Goal: Entertainment & Leisure: Consume media (video, audio)

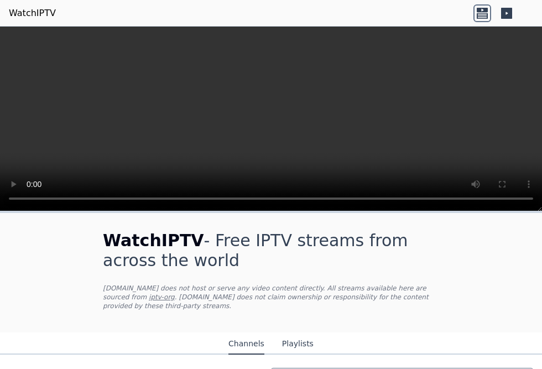
click at [420, 269] on h1 "WatchIPTV - Free IPTV streams from across the world" at bounding box center [271, 251] width 336 height 40
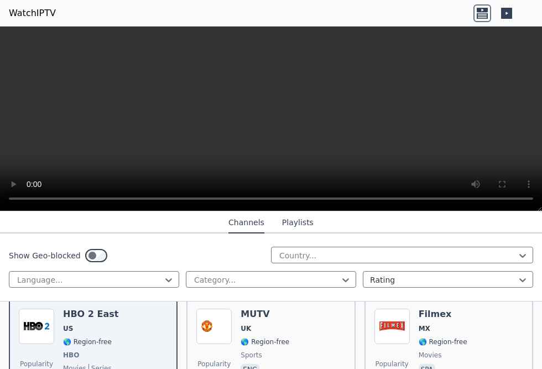
scroll to position [155, 0]
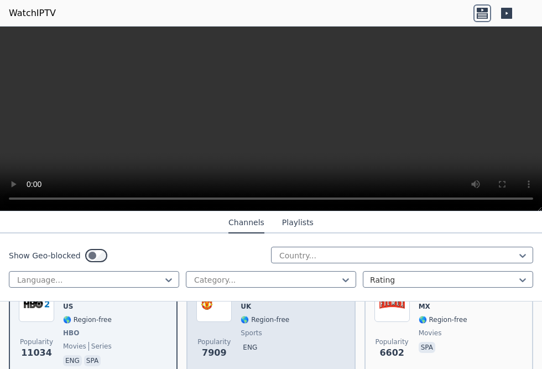
click at [275, 328] on div "MUTV UK 🌎 Region-free sports eng" at bounding box center [265, 327] width 49 height 82
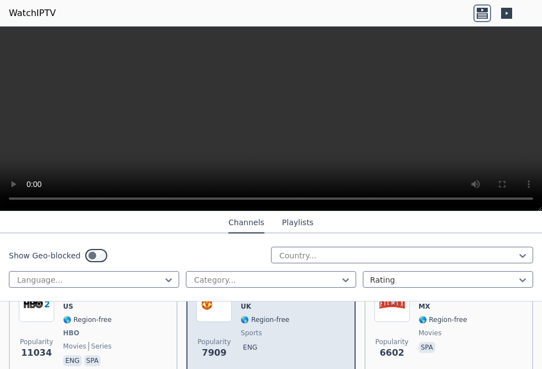
click at [275, 328] on div "MUTV UK 🌎 Region-free sports eng" at bounding box center [265, 327] width 49 height 82
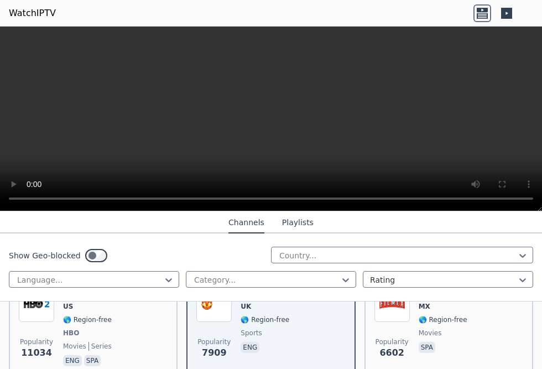
click at [274, 114] on video at bounding box center [271, 119] width 542 height 185
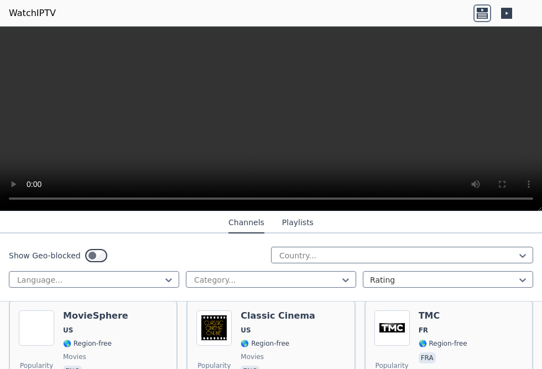
scroll to position [243, 0]
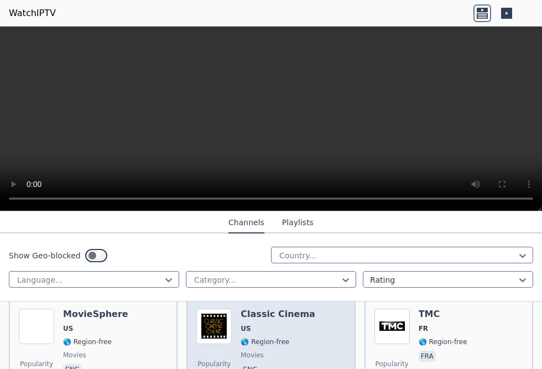
click at [257, 351] on span "movies" at bounding box center [278, 355] width 75 height 9
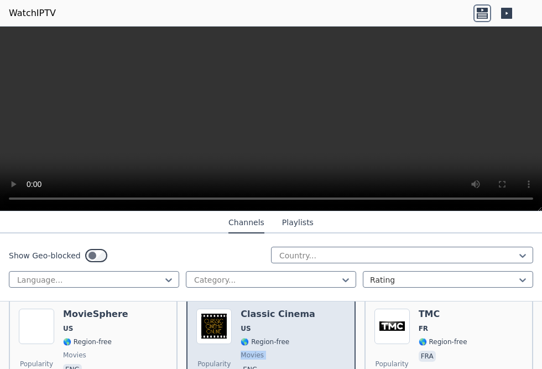
click at [257, 351] on span "movies" at bounding box center [278, 355] width 75 height 9
click at [256, 309] on h6 "Classic Cinema" at bounding box center [278, 314] width 75 height 11
